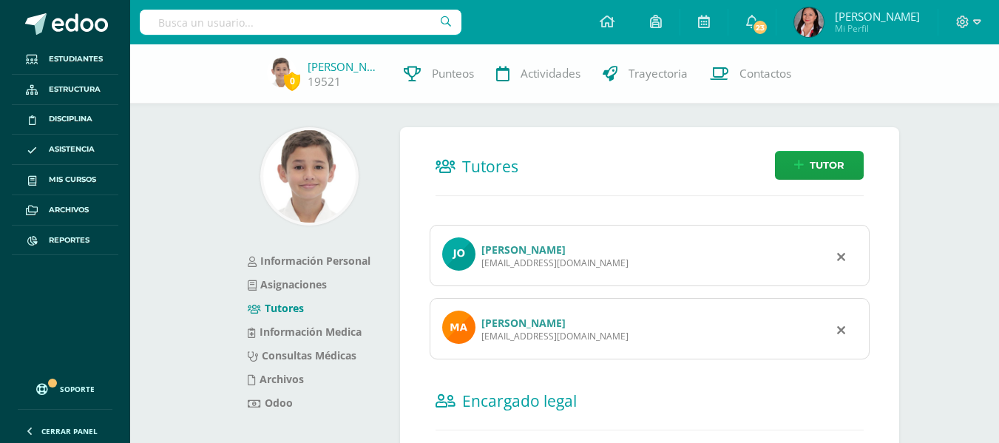
click at [289, 26] on input "text" at bounding box center [301, 22] width 322 height 25
type input "s"
type input "[PERSON_NAME]"
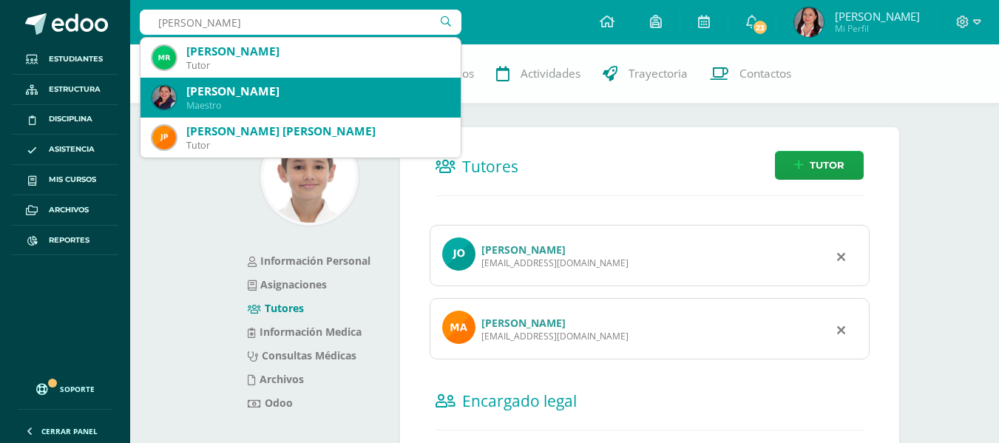
click at [298, 105] on div "Maestro" at bounding box center [317, 105] width 263 height 13
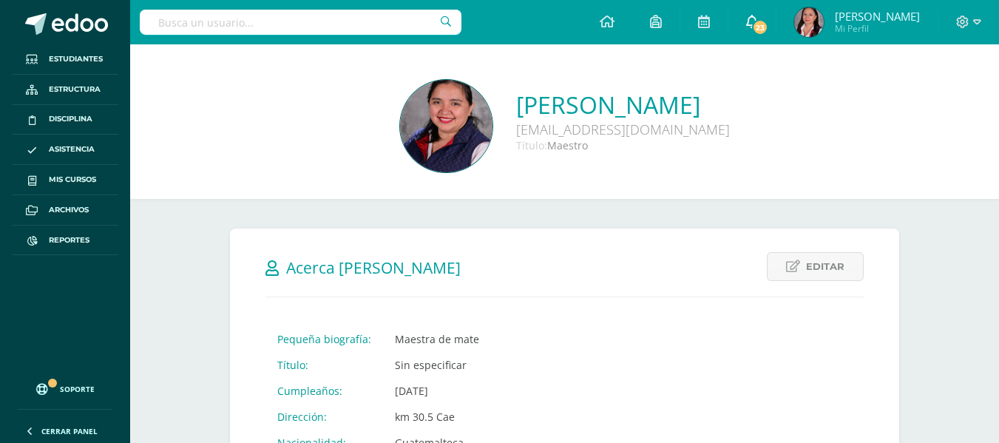
click at [757, 21] on span "23" at bounding box center [760, 27] width 16 height 16
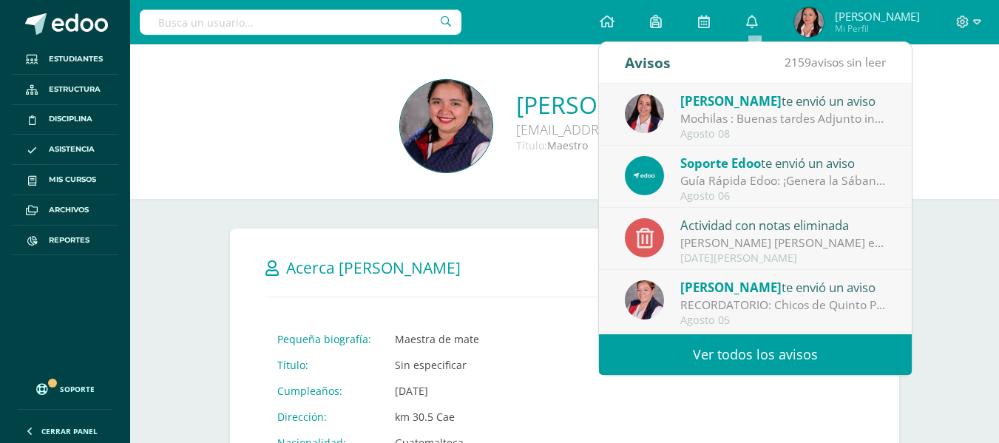
click at [259, 167] on div "[PERSON_NAME] [EMAIL_ADDRESS][DOMAIN_NAME] Título: Maestro" at bounding box center [565, 127] width 846 height 95
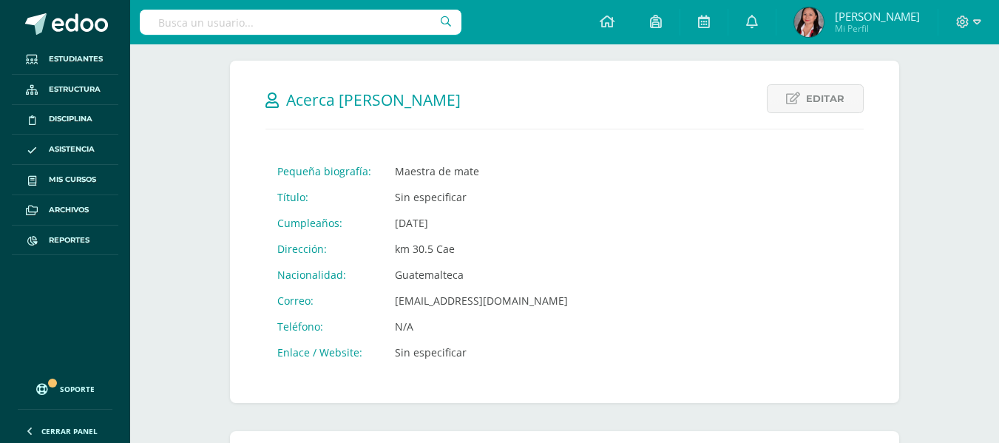
scroll to position [172, 0]
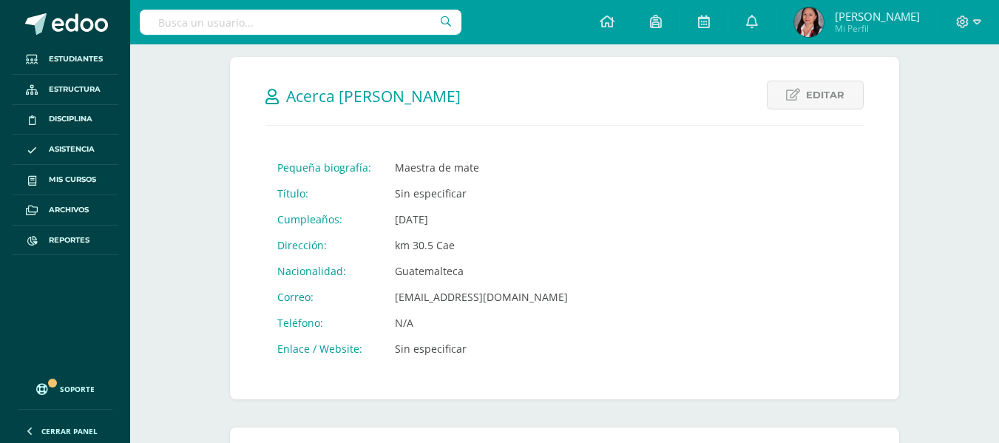
click at [269, 24] on input "text" at bounding box center [301, 22] width 322 height 25
